Goal: Task Accomplishment & Management: Use online tool/utility

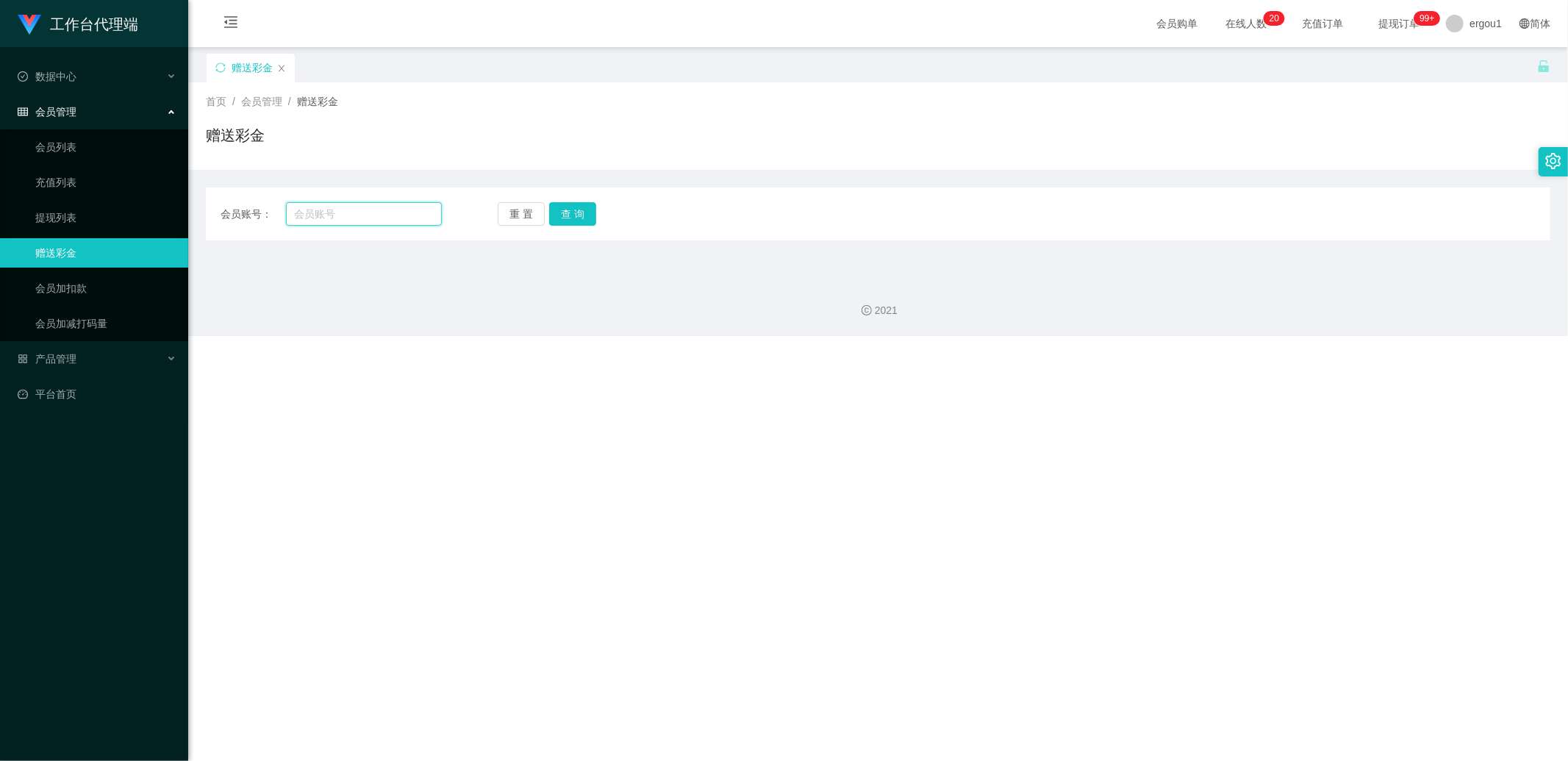
drag, startPoint x: 0, startPoint y: 0, endPoint x: 357, endPoint y: 215, distance: 416.7
click at [344, 213] on input "text" at bounding box center [364, 214] width 157 height 23
paste input "Hos"
type input "Hos"
click at [561, 217] on button "查 询" at bounding box center [573, 214] width 47 height 23
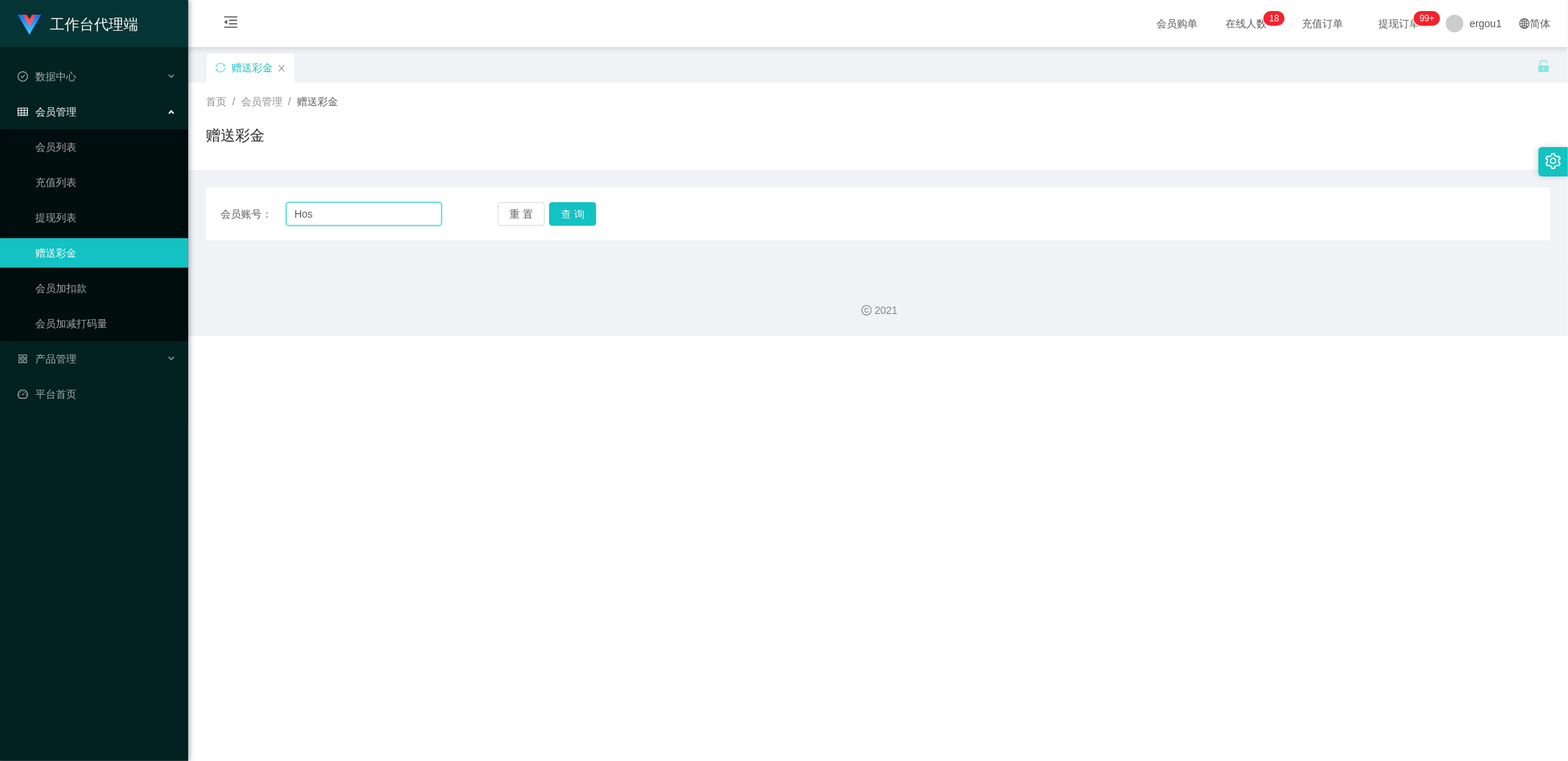
click at [347, 217] on input "Hos" at bounding box center [364, 214] width 157 height 23
paste input "w"
type input "How"
click at [559, 217] on button "查 询" at bounding box center [573, 214] width 47 height 23
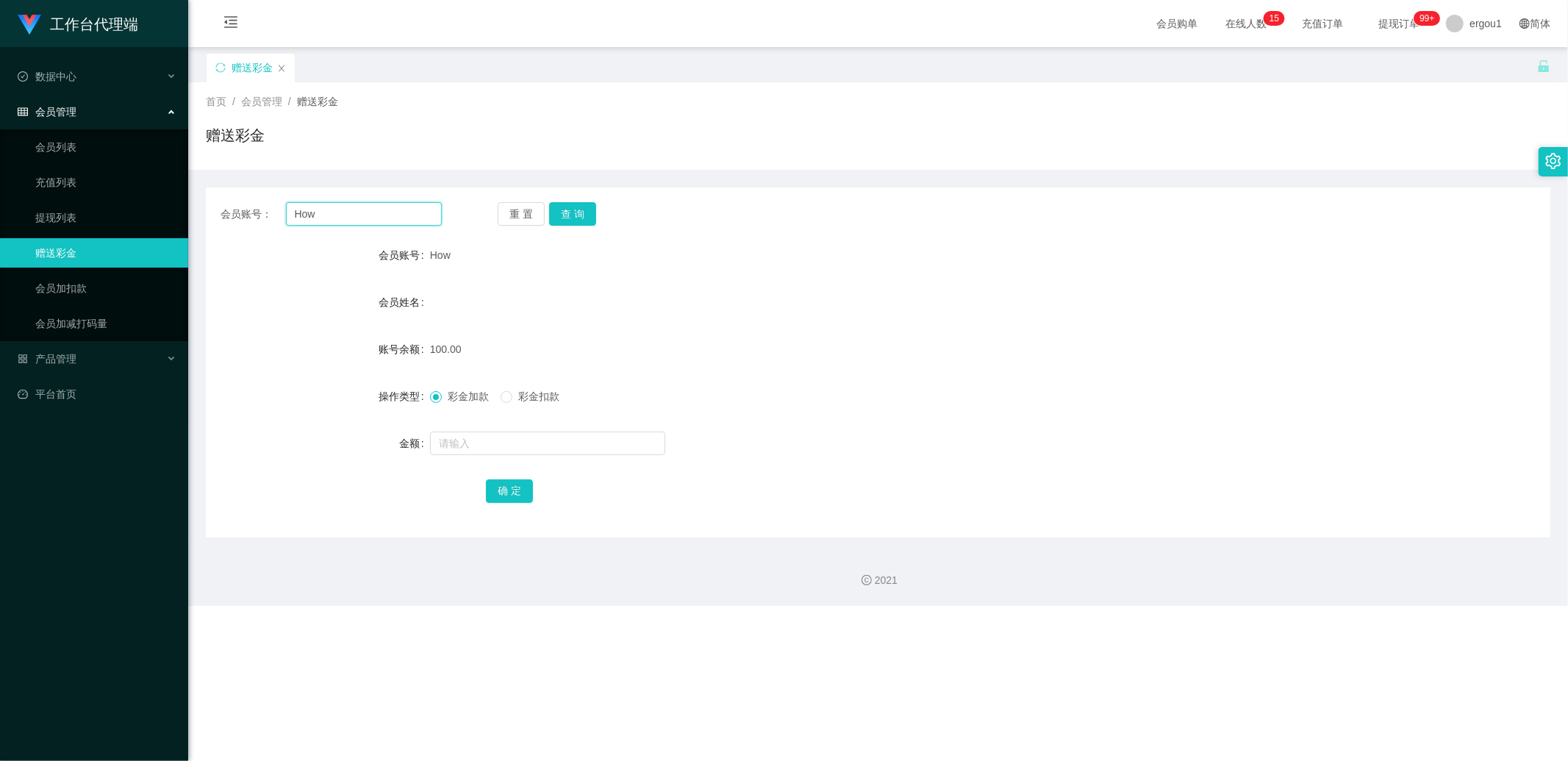
click at [362, 206] on input "How" at bounding box center [364, 214] width 157 height 23
click at [361, 206] on input "How" at bounding box center [364, 214] width 157 height 23
click at [557, 217] on button "查 询" at bounding box center [573, 214] width 47 height 23
click at [79, 361] on div "产品管理" at bounding box center [93, 359] width 188 height 29
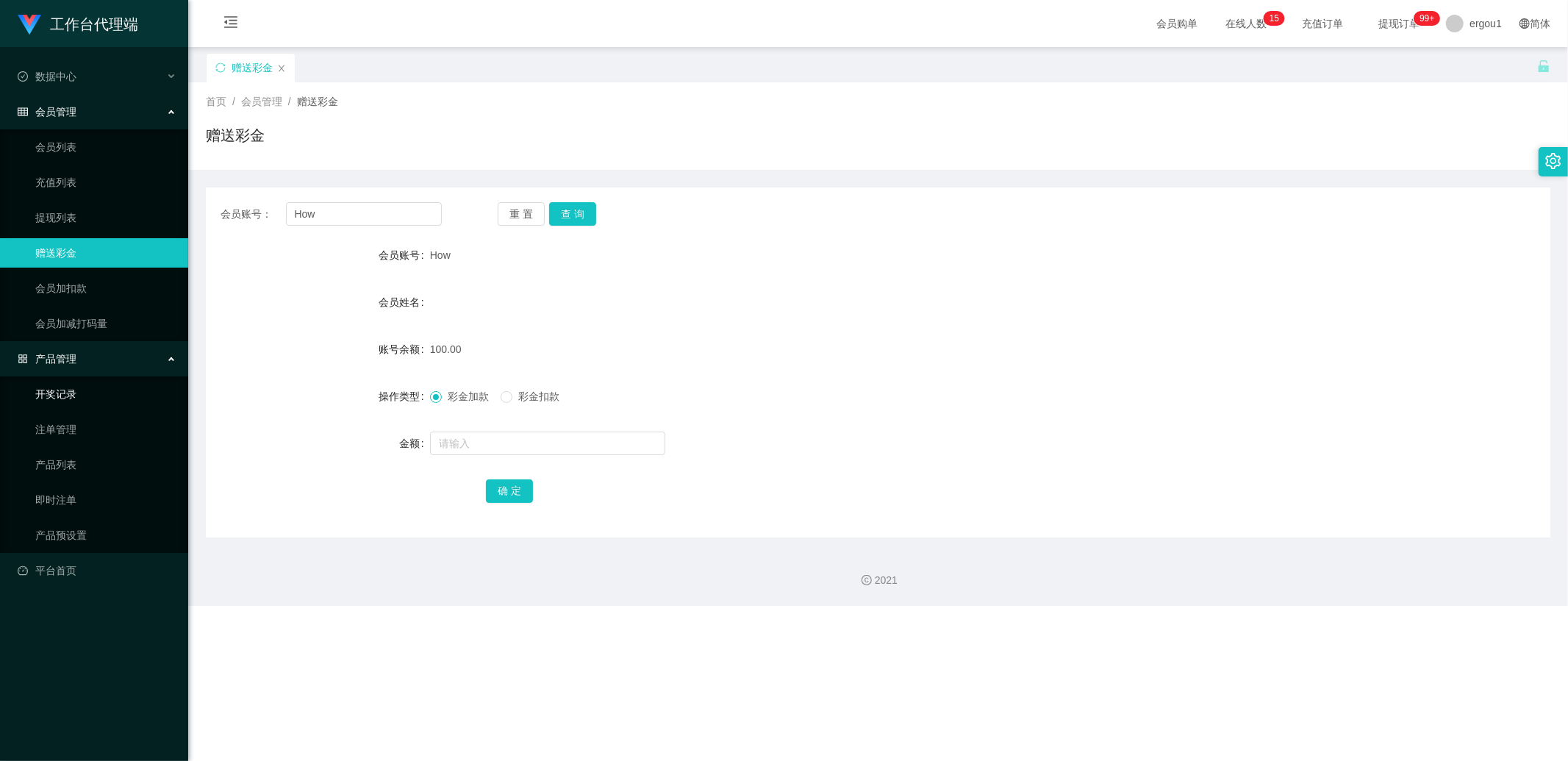
click at [79, 398] on link "开奖记录" at bounding box center [105, 394] width 141 height 29
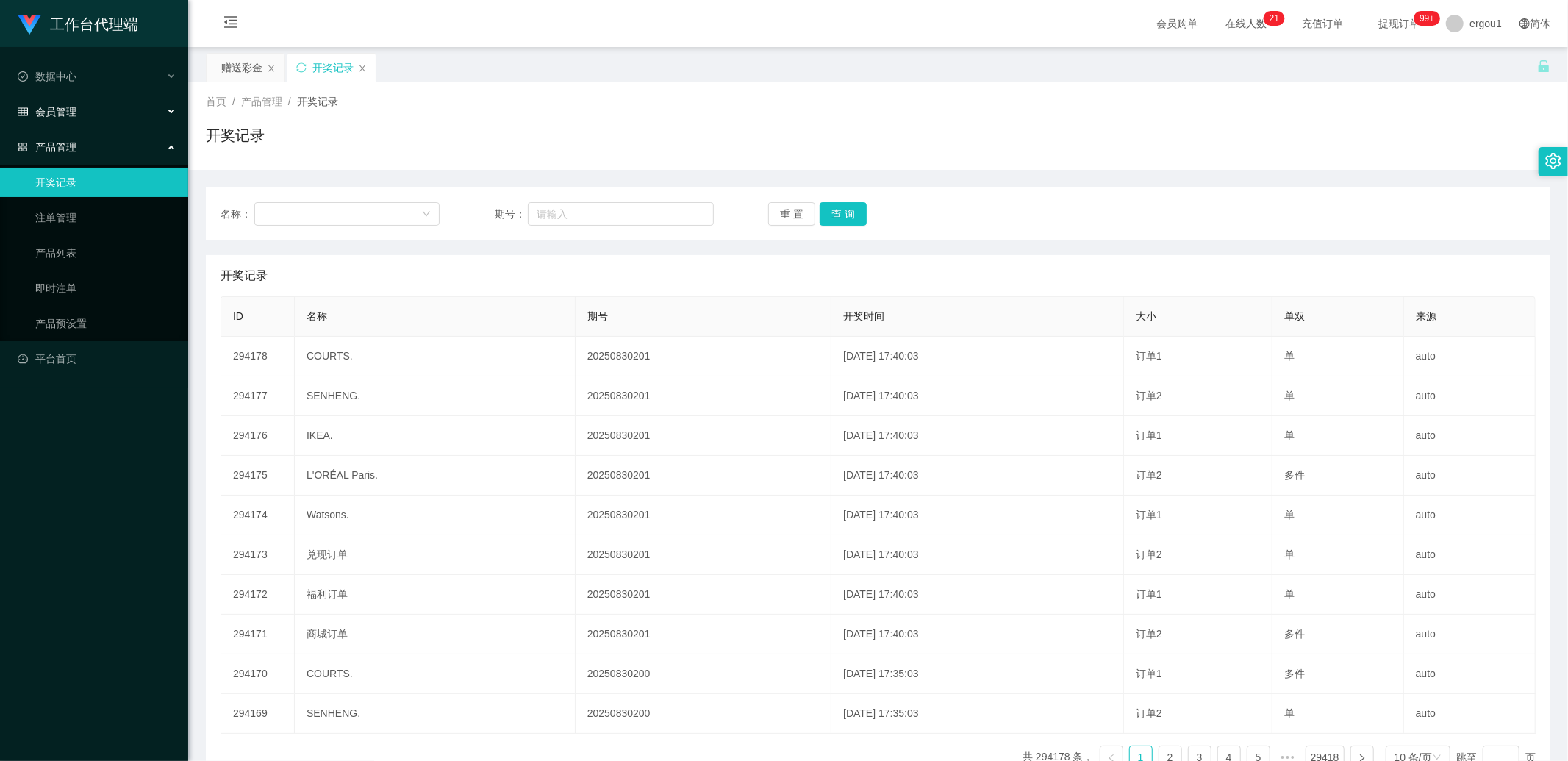
click at [45, 112] on span "会员管理" at bounding box center [47, 112] width 58 height 12
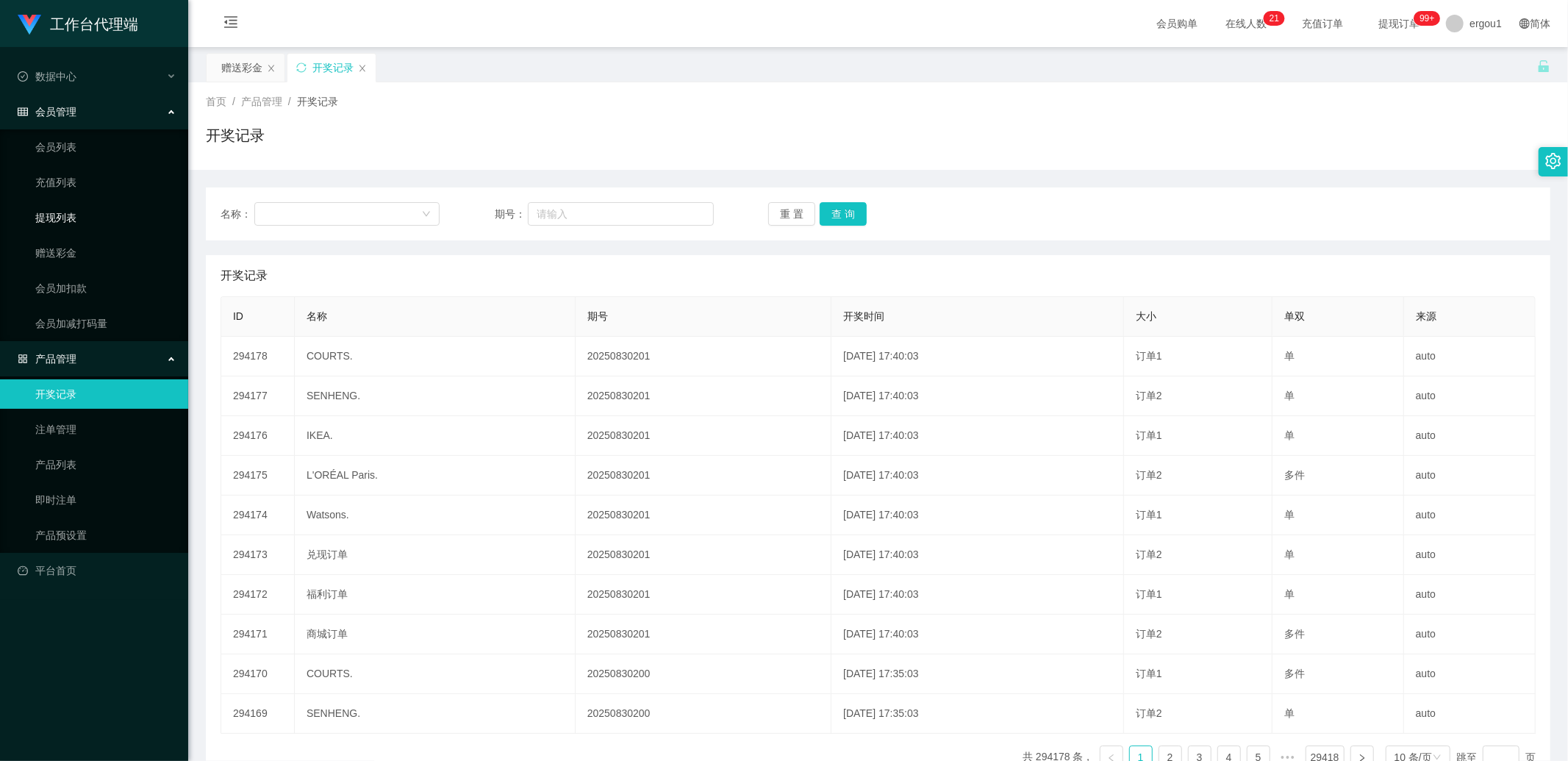
click at [70, 221] on link "提现列表" at bounding box center [105, 217] width 141 height 29
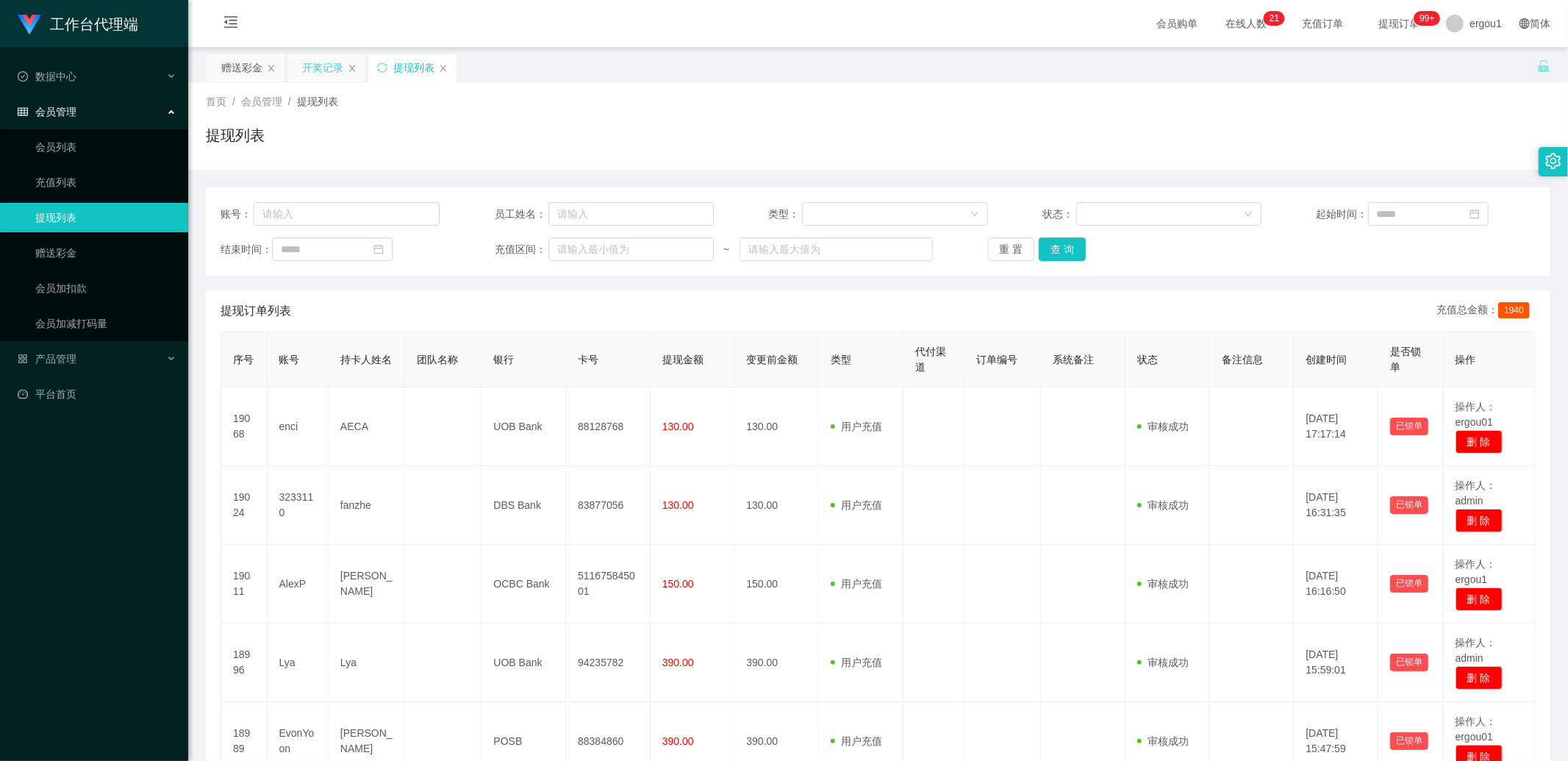
click at [319, 64] on div "开奖记录" at bounding box center [322, 67] width 41 height 28
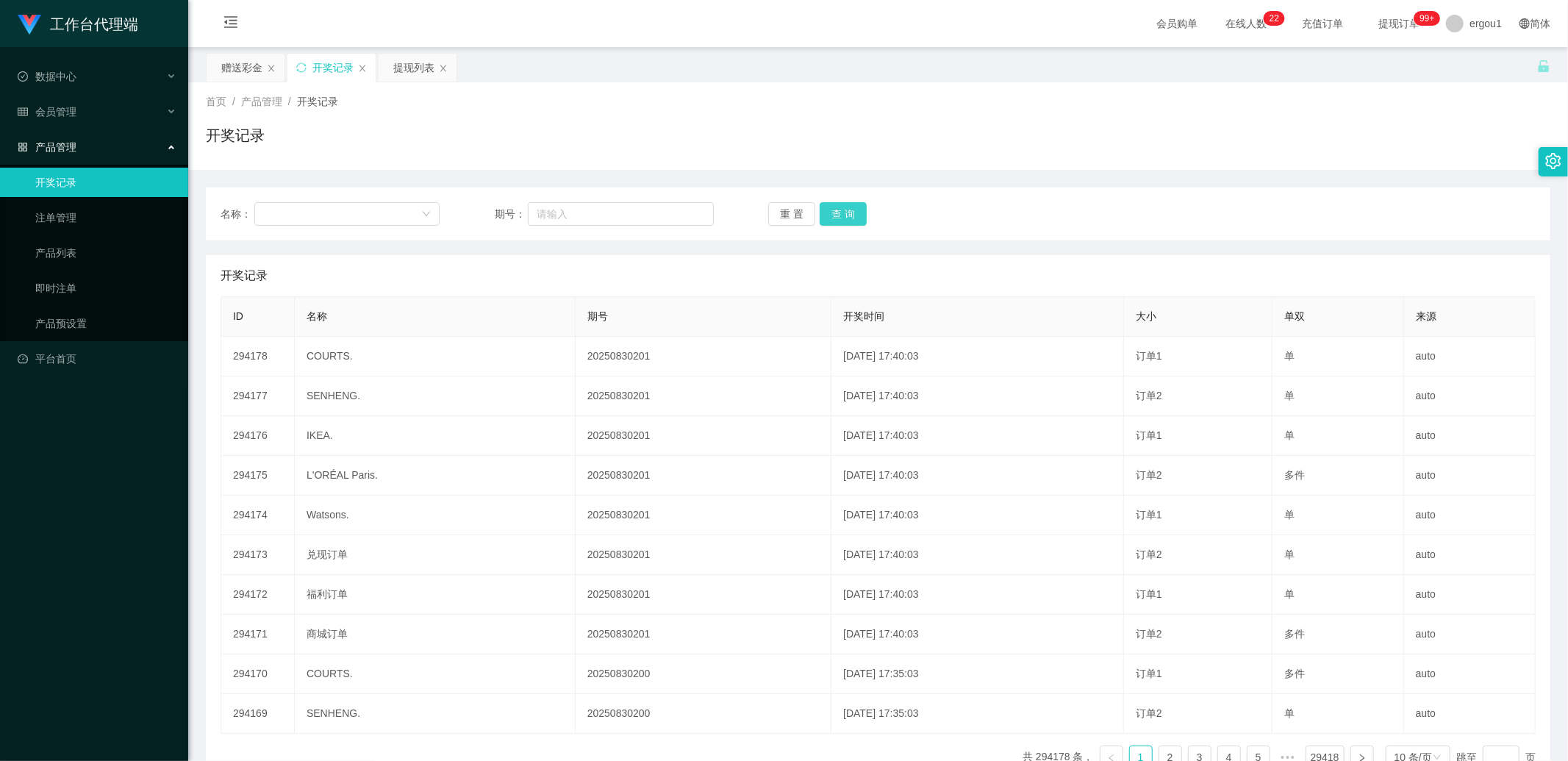
click at [837, 217] on button "查 询" at bounding box center [843, 214] width 47 height 23
click at [222, 67] on div "赠送彩金" at bounding box center [242, 67] width 41 height 28
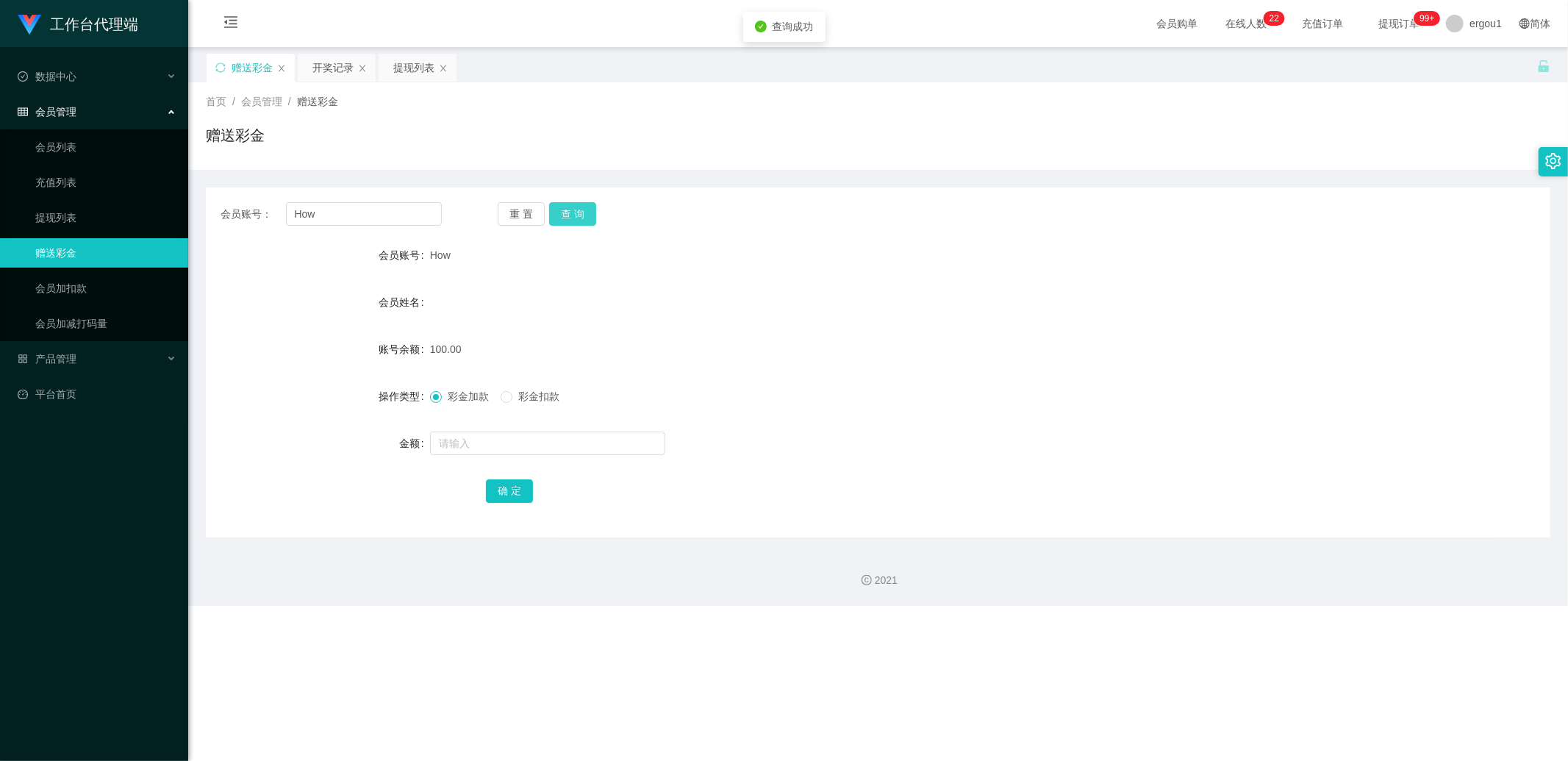
click at [584, 213] on button "查 询" at bounding box center [573, 214] width 47 height 23
click at [589, 214] on button "查 询" at bounding box center [573, 214] width 47 height 23
click at [583, 217] on button "查 询" at bounding box center [573, 214] width 47 height 23
click at [564, 215] on button "查 询" at bounding box center [573, 214] width 47 height 23
click at [340, 67] on div "开奖记录" at bounding box center [333, 67] width 41 height 28
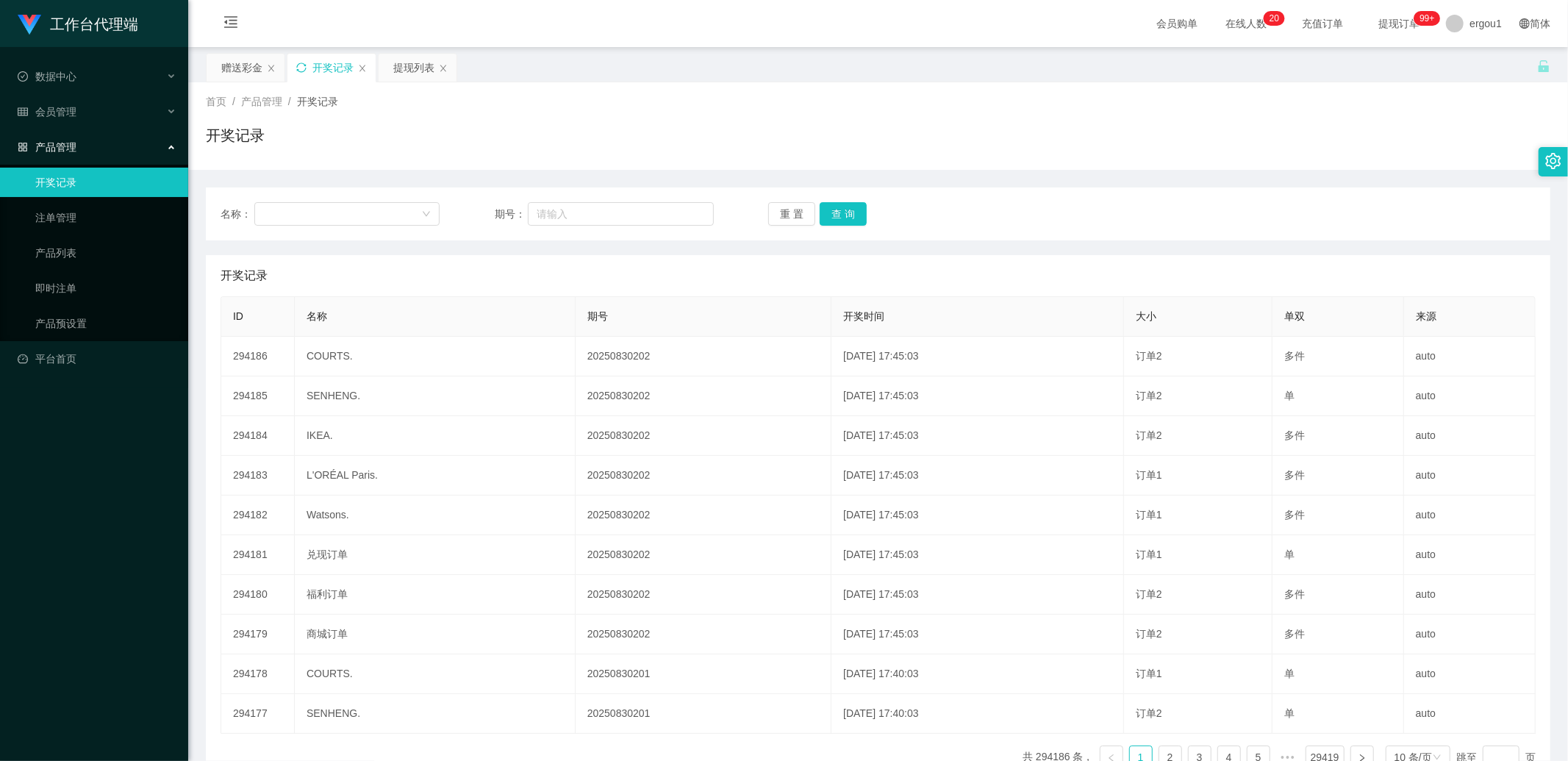
click at [303, 66] on icon "图标: sync" at bounding box center [301, 67] width 11 height 11
click at [230, 69] on div "赠送彩金" at bounding box center [242, 67] width 41 height 28
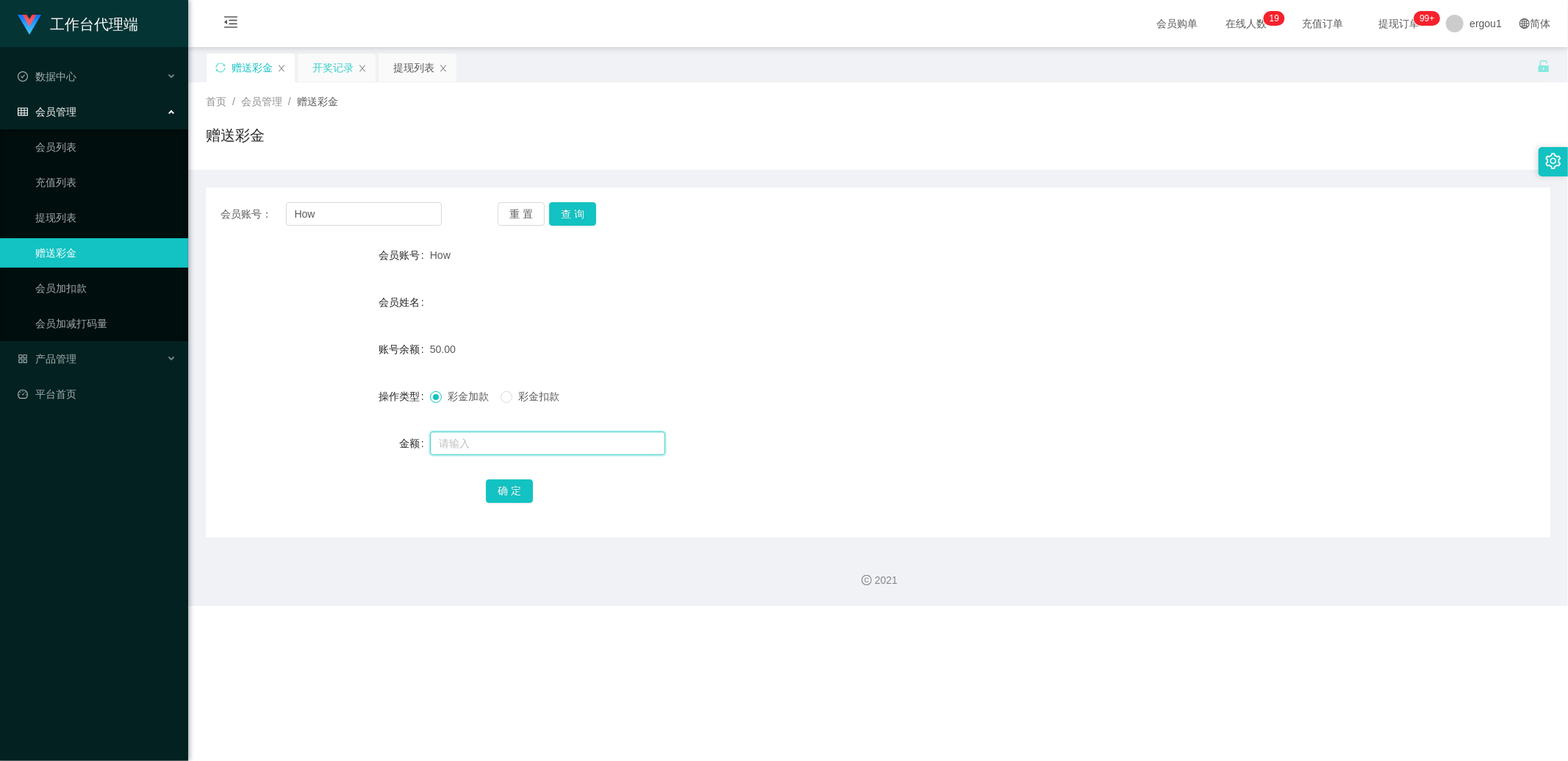
click at [461, 438] on input "text" at bounding box center [548, 443] width 236 height 23
type input "100"
click at [502, 489] on button "确 定" at bounding box center [509, 491] width 47 height 23
click at [567, 211] on button "查 询" at bounding box center [573, 214] width 47 height 23
click at [319, 83] on div "首页 / 会员管理 / 赠送彩金 / 赠送彩金" at bounding box center [877, 127] width 1380 height 88
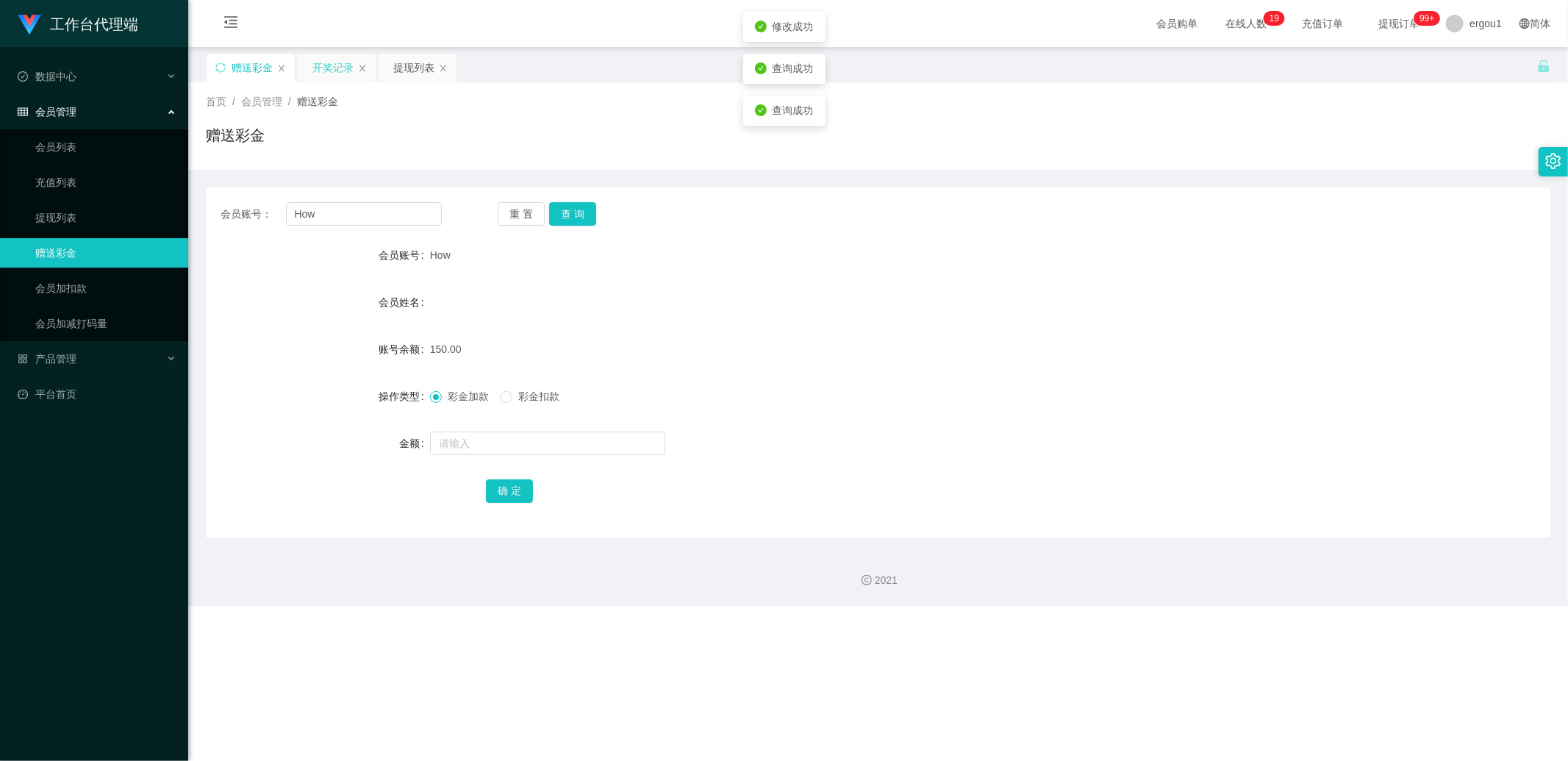
click at [331, 72] on div "开奖记录" at bounding box center [333, 67] width 41 height 28
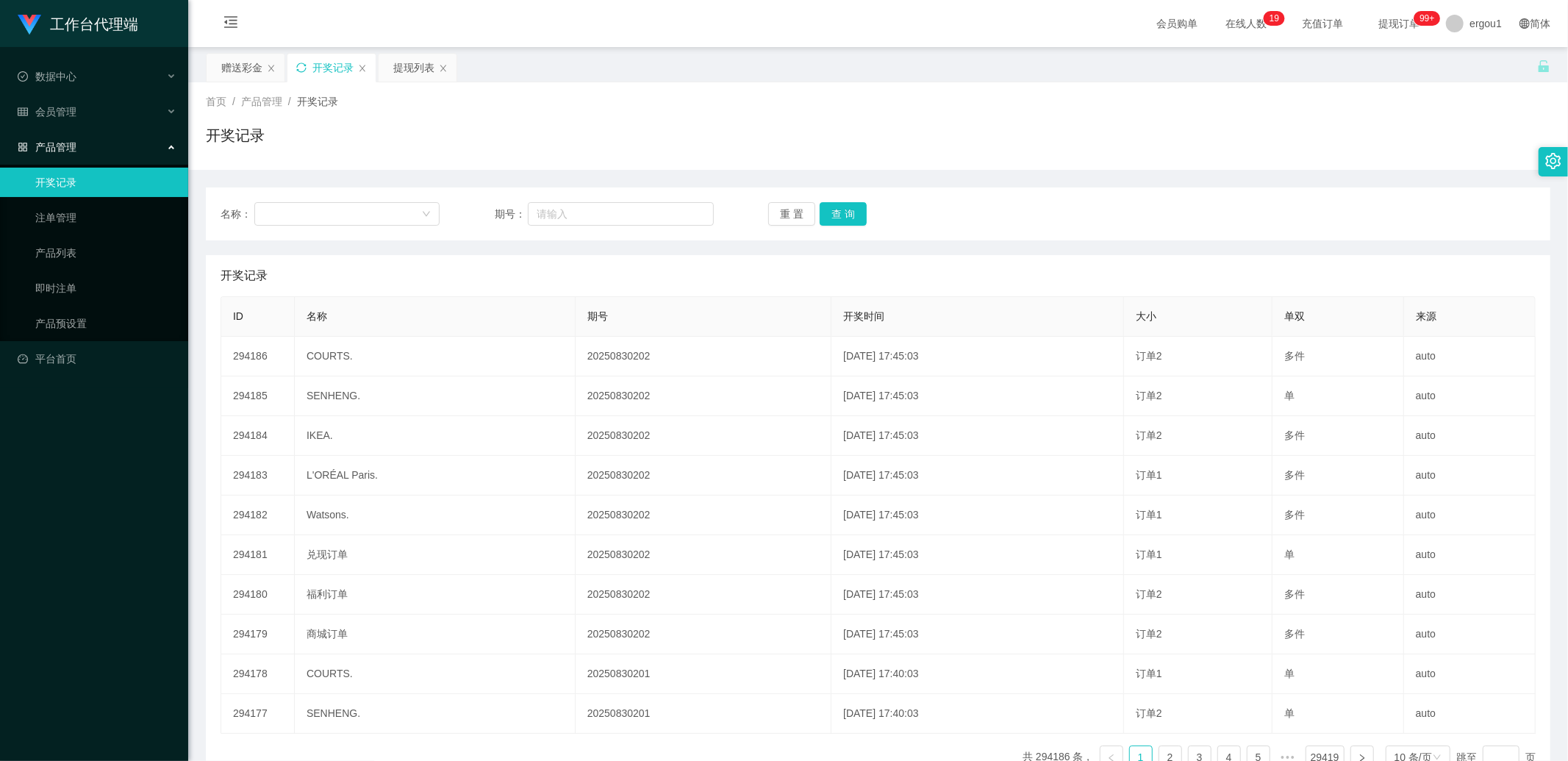
click at [299, 72] on icon "图标: sync" at bounding box center [301, 67] width 11 height 11
click at [241, 69] on div "赠送彩金" at bounding box center [242, 67] width 41 height 28
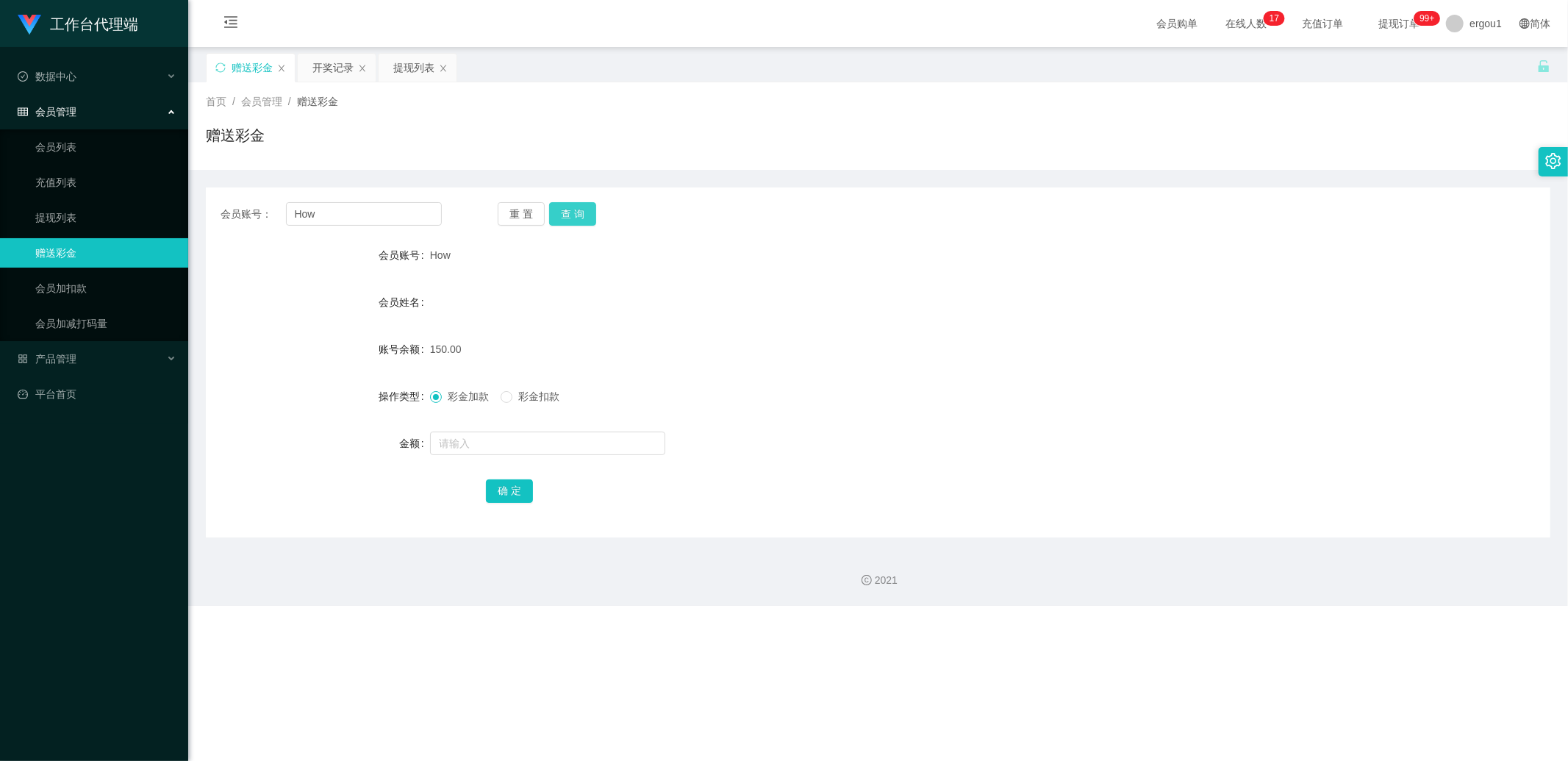
click at [575, 207] on button "查 询" at bounding box center [573, 214] width 47 height 23
click at [394, 54] on div "提现列表" at bounding box center [414, 67] width 41 height 28
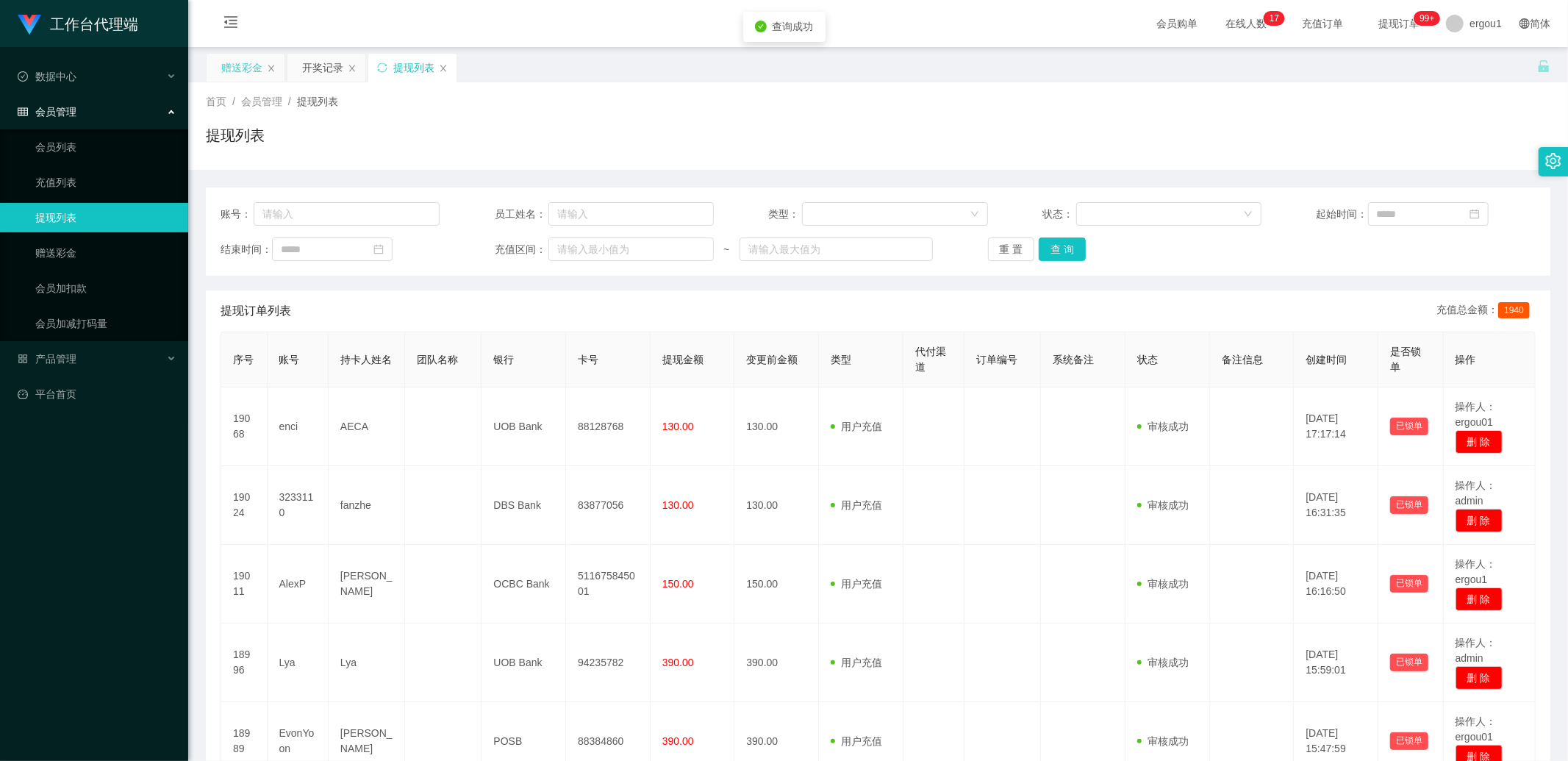
click at [243, 70] on div "赠送彩金" at bounding box center [242, 67] width 41 height 28
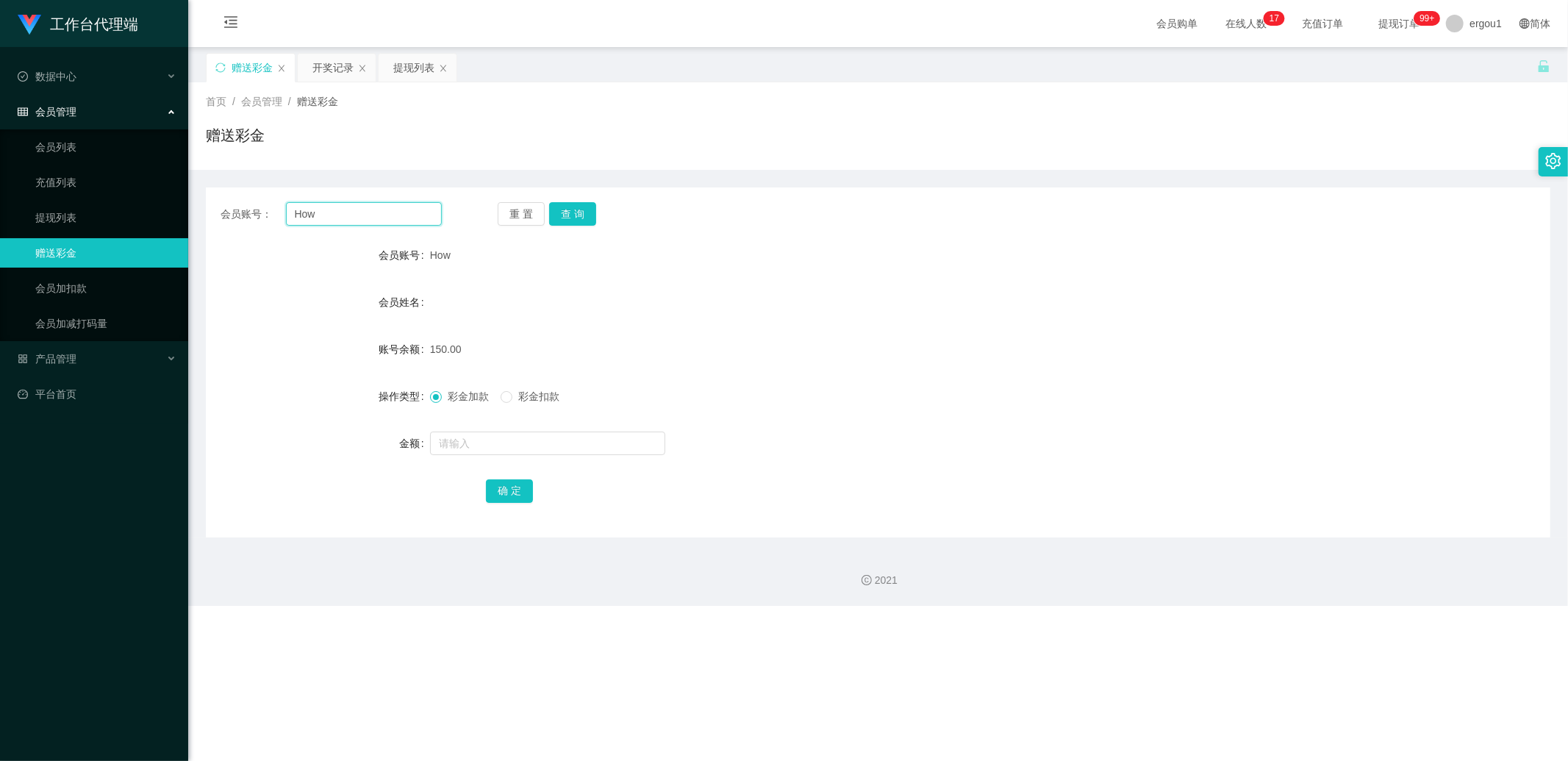
click at [317, 214] on input "How" at bounding box center [364, 214] width 157 height 23
type input "c"
click at [578, 211] on button "查 询" at bounding box center [573, 214] width 47 height 23
click at [361, 209] on input "text" at bounding box center [364, 214] width 157 height 23
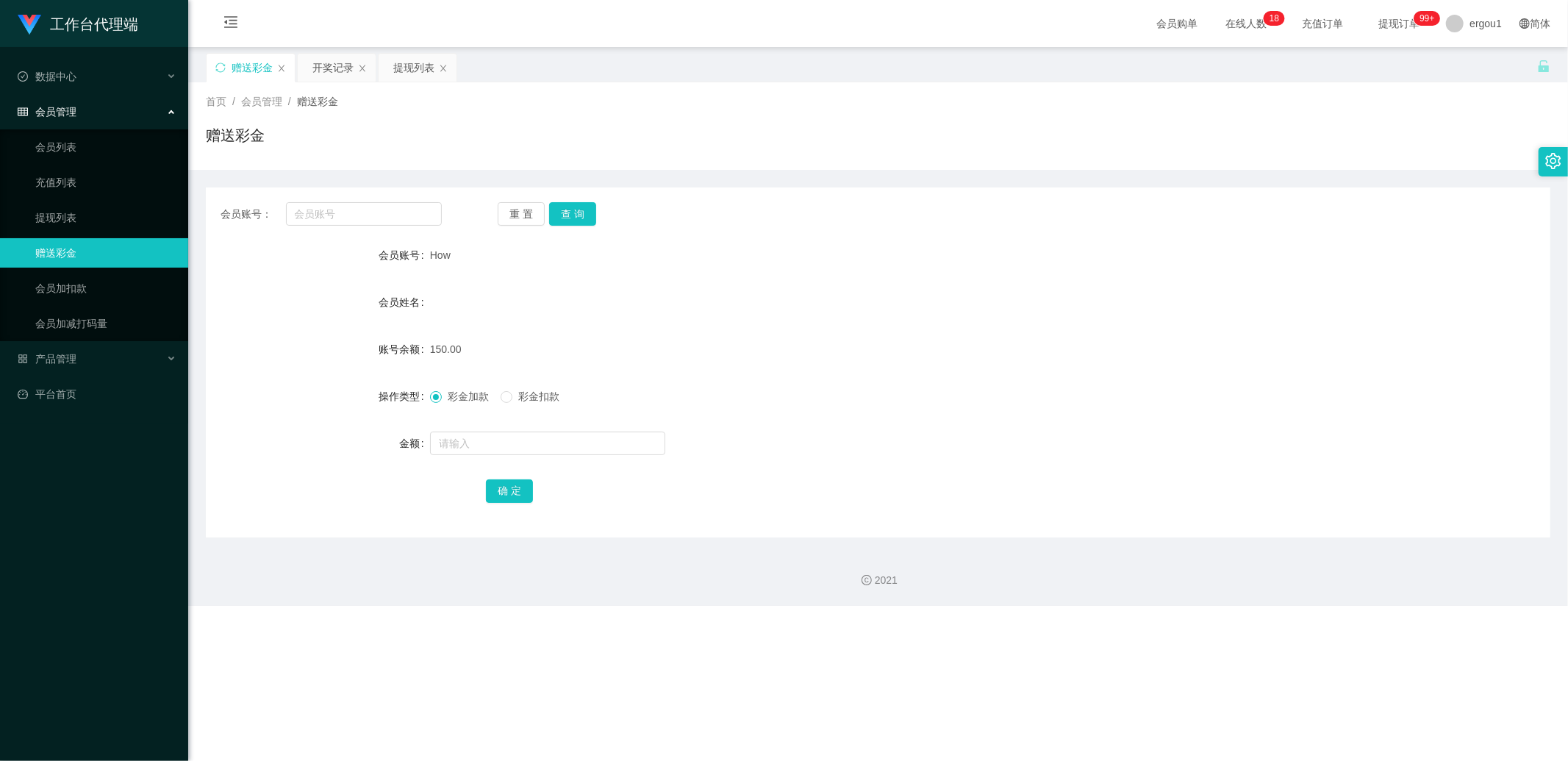
click at [443, 253] on span "How" at bounding box center [440, 255] width 20 height 12
copy span "How"
click at [373, 215] on input "text" at bounding box center [364, 214] width 157 height 23
paste input "How"
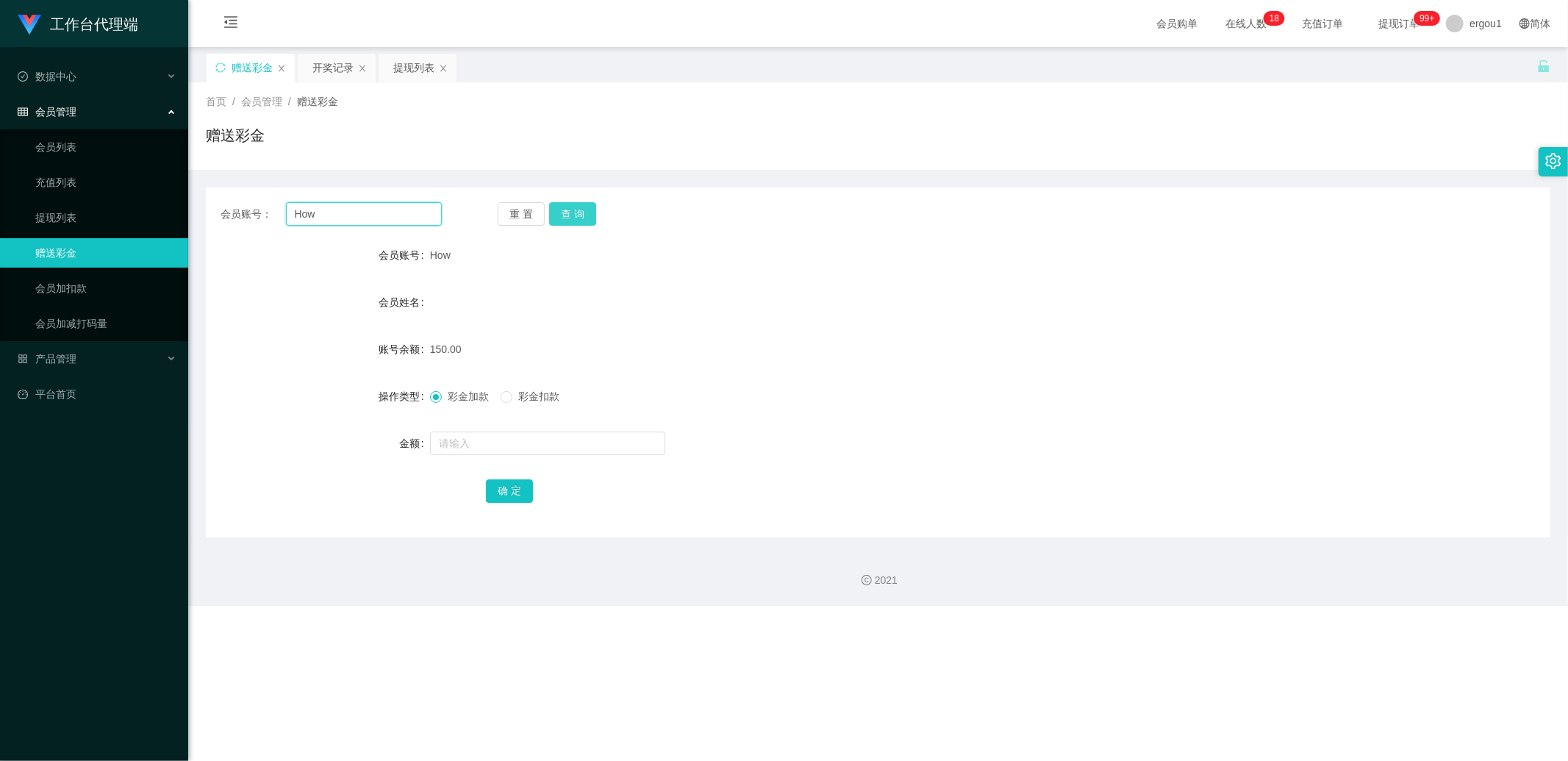
type input "How"
click at [561, 210] on button "查 询" at bounding box center [573, 214] width 47 height 23
click at [400, 81] on div "提现列表" at bounding box center [418, 81] width 55 height 56
click at [429, 81] on div "提现列表" at bounding box center [414, 67] width 41 height 28
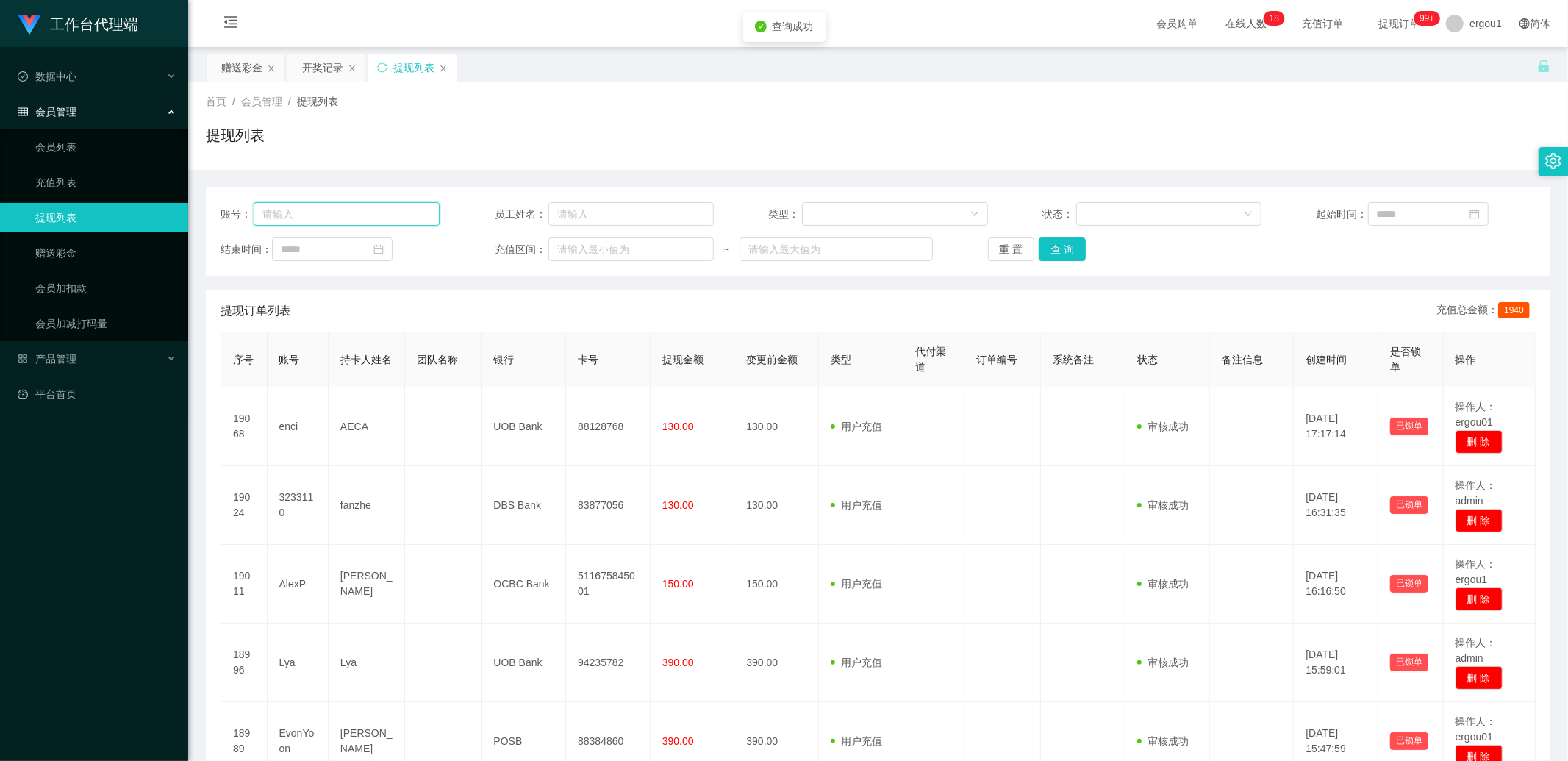
click at [349, 206] on input "text" at bounding box center [346, 214] width 186 height 23
paste input "How"
type input "How"
click at [1059, 256] on button "查 询" at bounding box center [1063, 249] width 47 height 23
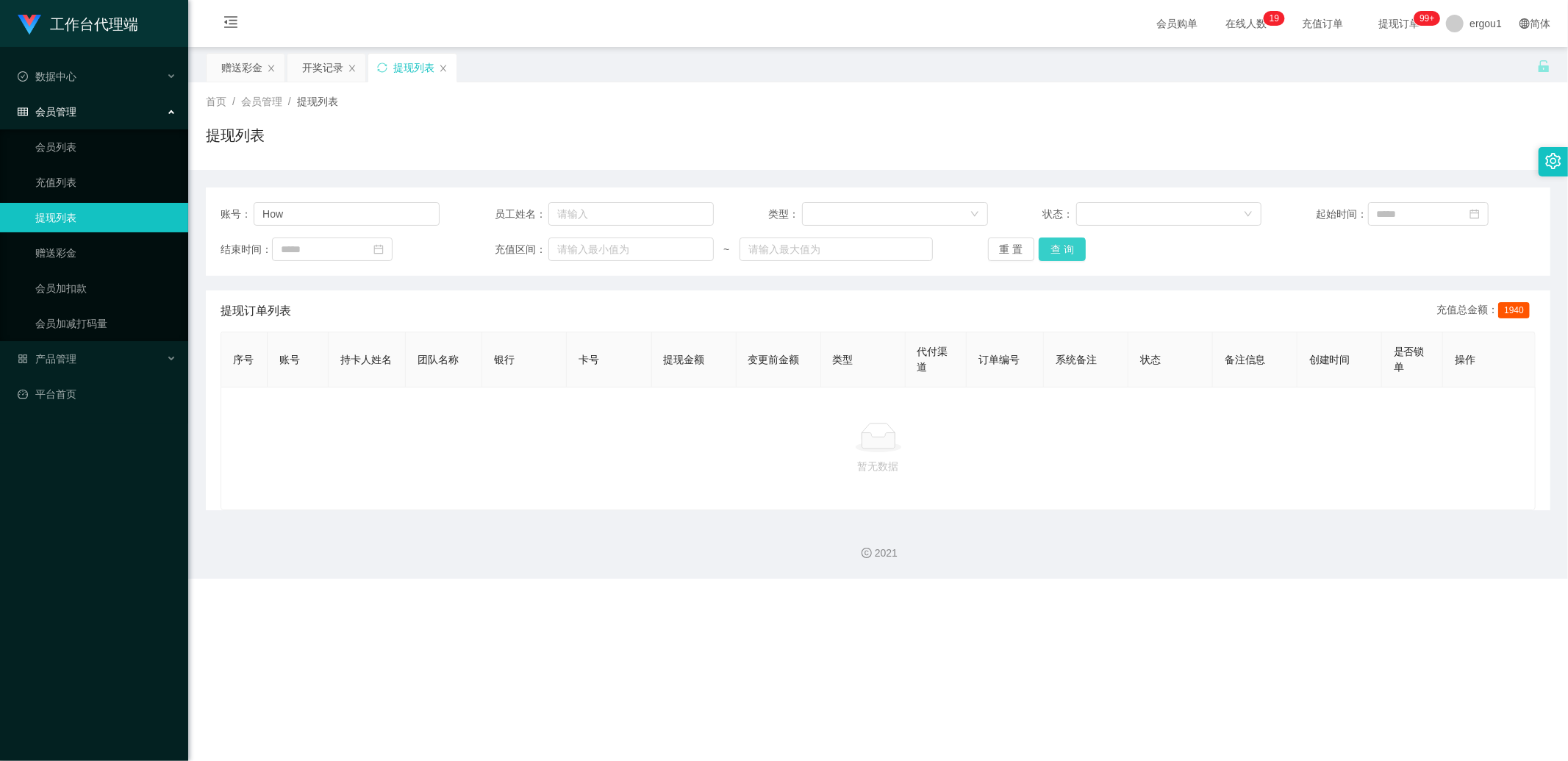
click at [1049, 247] on button "查 询" at bounding box center [1063, 249] width 47 height 23
click at [252, 83] on div "首页 / 会员管理 / 提现列表 / 提现列表" at bounding box center [877, 127] width 1380 height 88
click at [236, 71] on div "赠送彩金" at bounding box center [242, 67] width 41 height 28
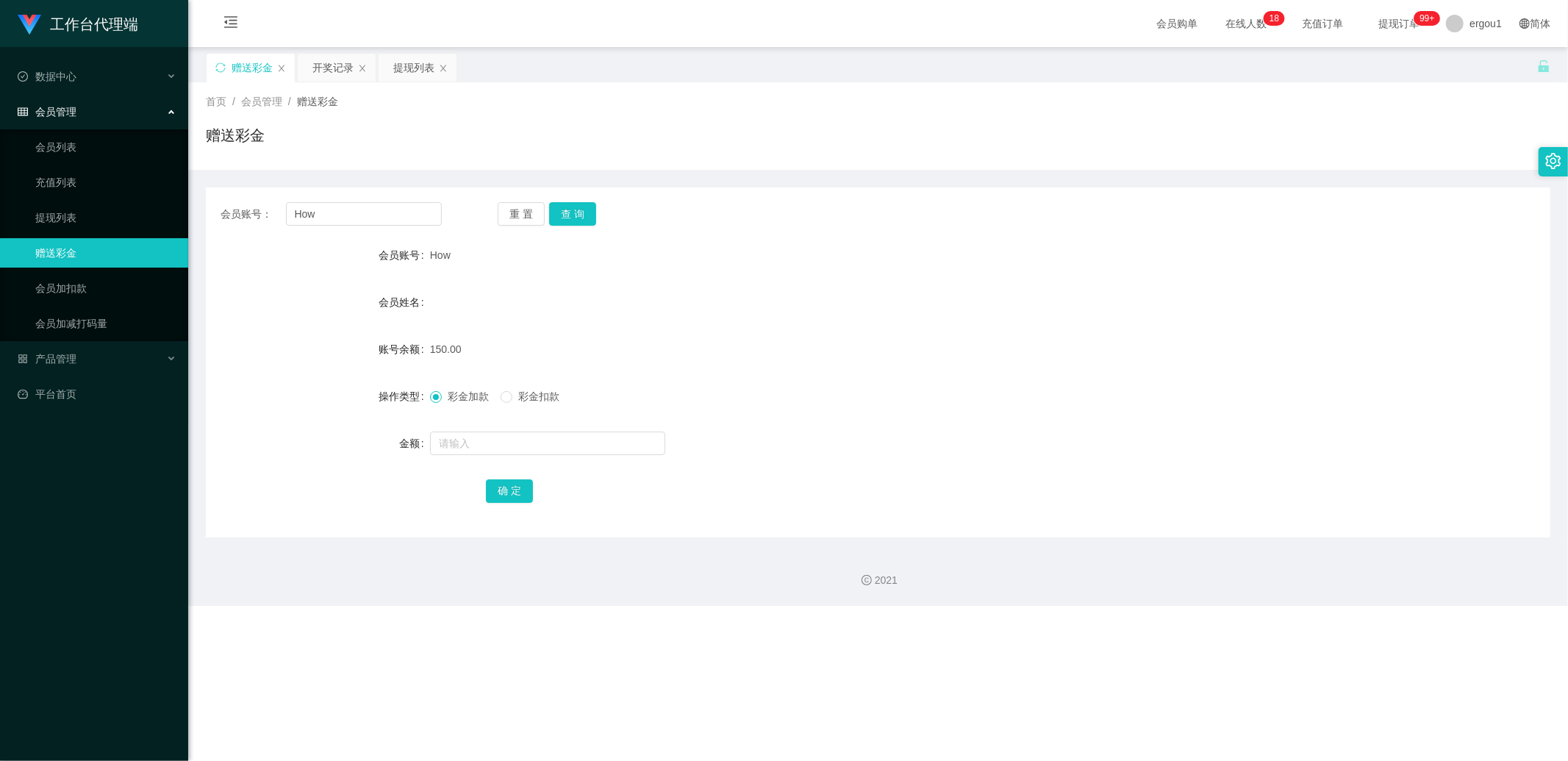
click at [603, 211] on div "重 置 查 询" at bounding box center [608, 214] width 221 height 23
click at [586, 214] on button "查 询" at bounding box center [573, 214] width 47 height 23
click at [572, 201] on div "会员账号： How 重 置 查 询 会员账号 How 会员姓名 账号余额 150.00 操作类型 彩金加款 彩金扣款 金额 确 定" at bounding box center [877, 361] width 1345 height 350
click at [575, 211] on button "查 询" at bounding box center [573, 214] width 47 height 23
click at [417, 70] on div "提现列表" at bounding box center [414, 67] width 41 height 28
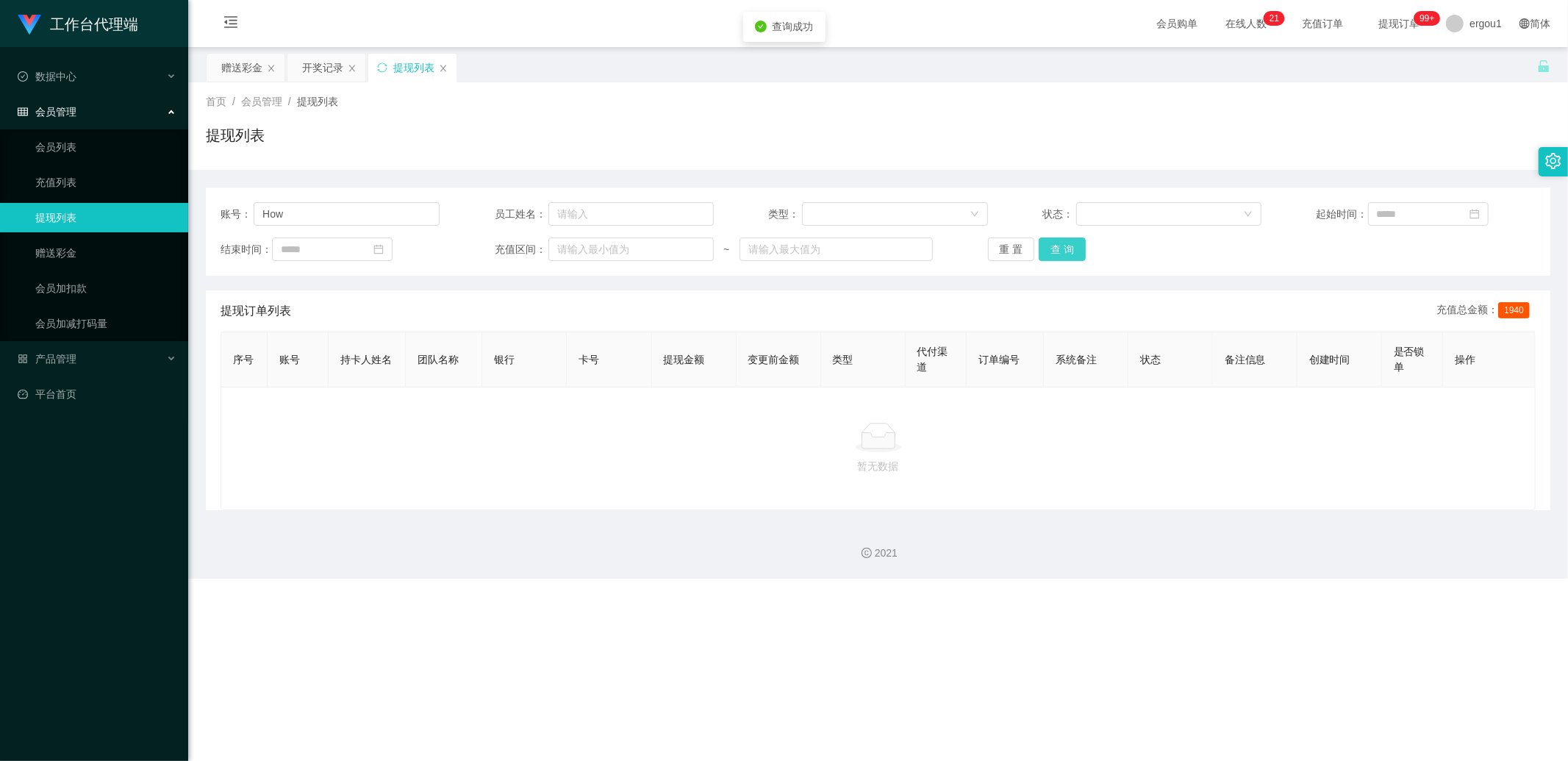
click at [1064, 253] on button "查 询" at bounding box center [1063, 249] width 47 height 23
click at [1071, 250] on button "查 询" at bounding box center [1063, 249] width 47 height 23
click at [1051, 254] on button "查 询" at bounding box center [1063, 249] width 47 height 23
click at [1072, 259] on button "查 询" at bounding box center [1063, 249] width 47 height 23
click at [245, 64] on div "赠送彩金" at bounding box center [242, 67] width 41 height 28
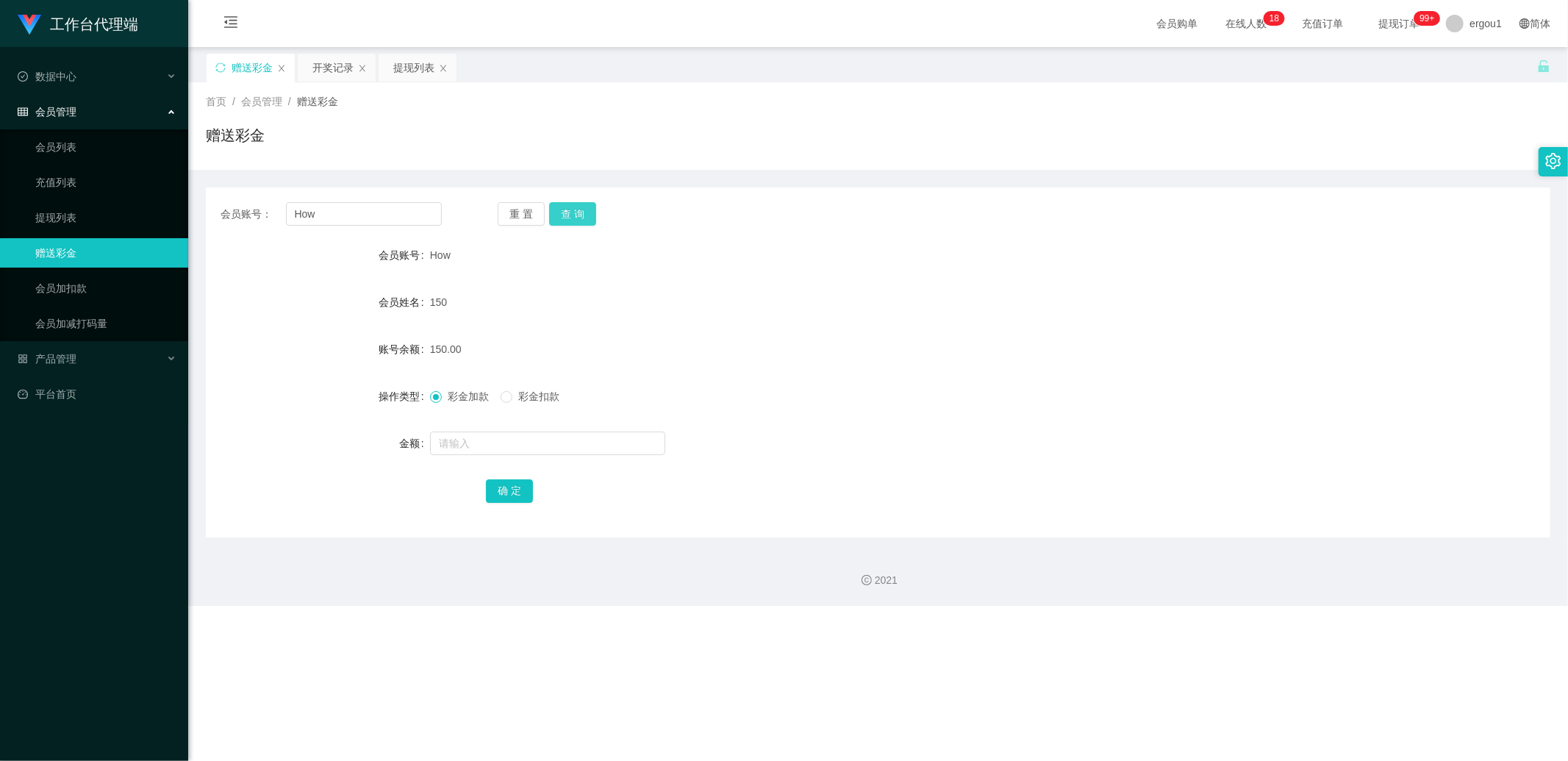
click at [569, 213] on button "查 询" at bounding box center [573, 214] width 47 height 23
click at [574, 211] on button "查 询" at bounding box center [573, 214] width 47 height 23
